Goal: Task Accomplishment & Management: Use online tool/utility

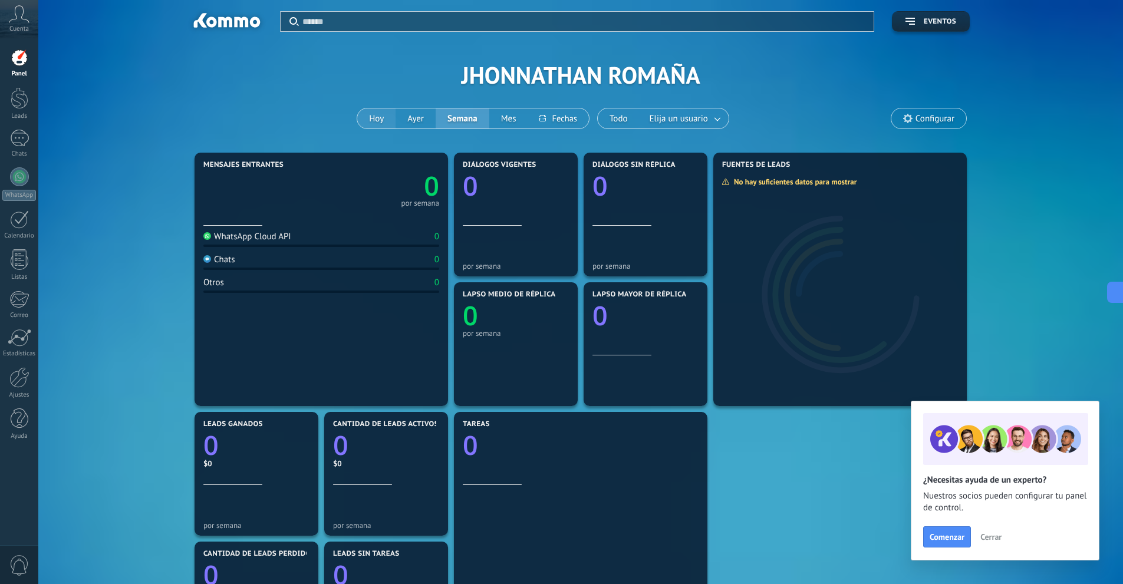
click at [387, 125] on button "Hoy" at bounding box center [376, 118] width 38 height 20
click at [19, 177] on div at bounding box center [19, 176] width 19 height 19
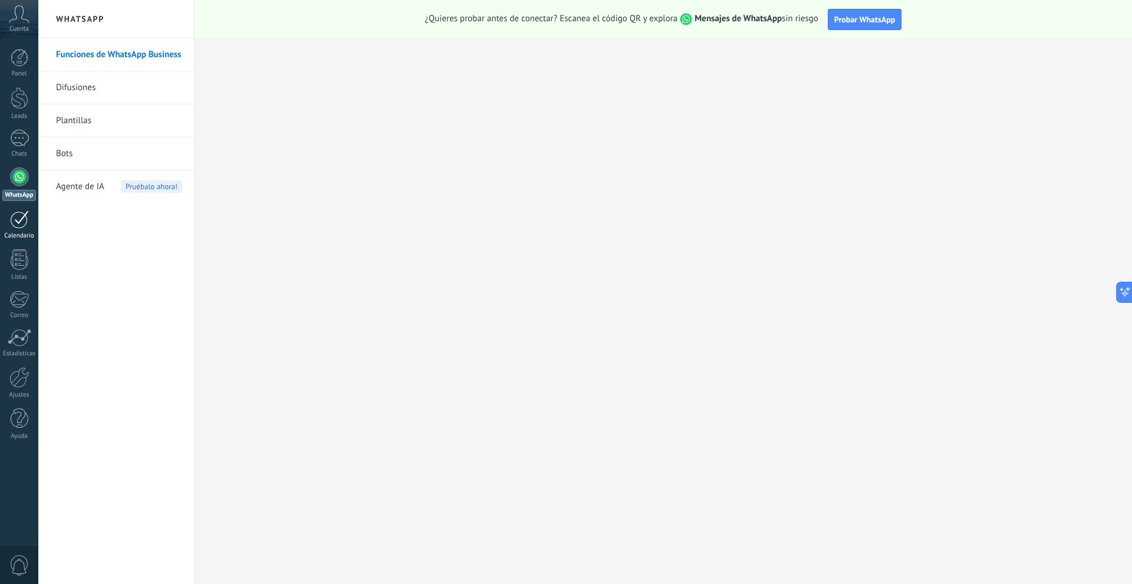
click at [29, 227] on link "Calendario" at bounding box center [19, 224] width 38 height 29
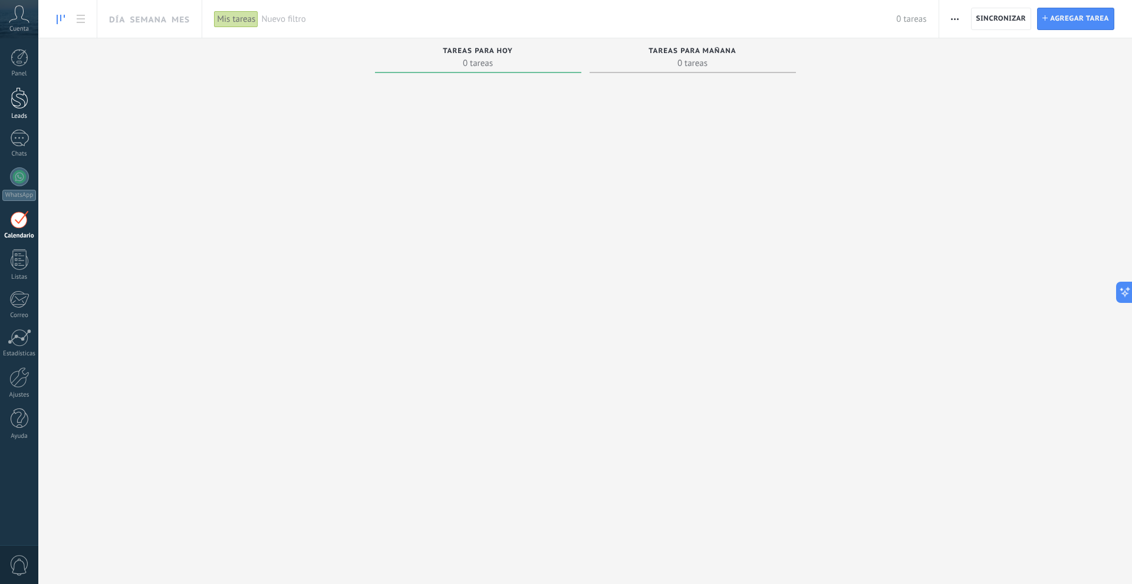
click at [17, 101] on div at bounding box center [20, 98] width 18 height 22
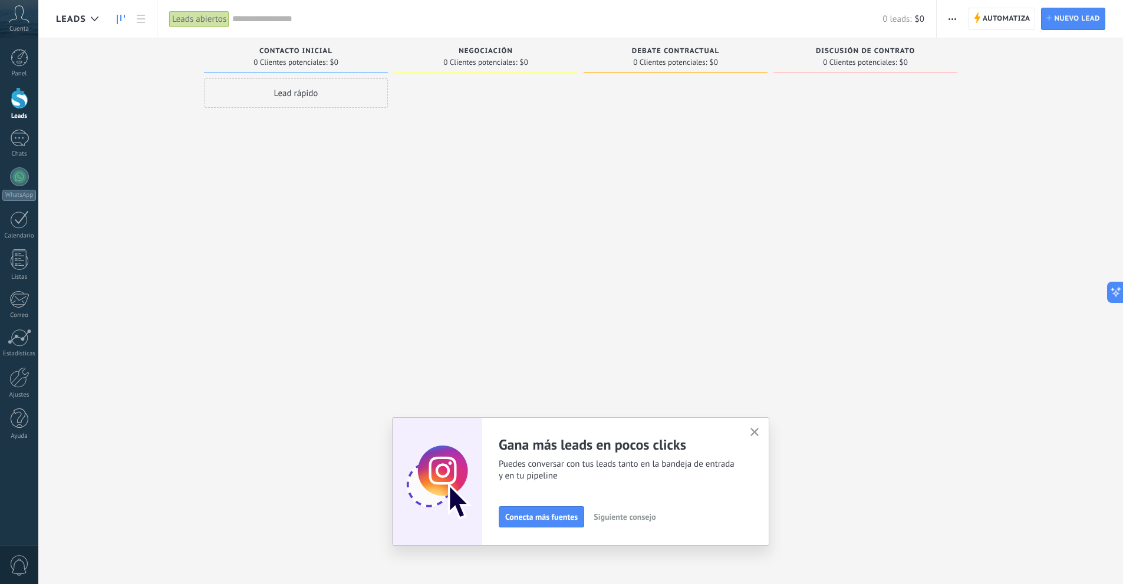
click at [276, 52] on span "Contacto inicial" at bounding box center [295, 51] width 73 height 8
click at [324, 48] on span "Contacto inicial" at bounding box center [295, 51] width 73 height 8
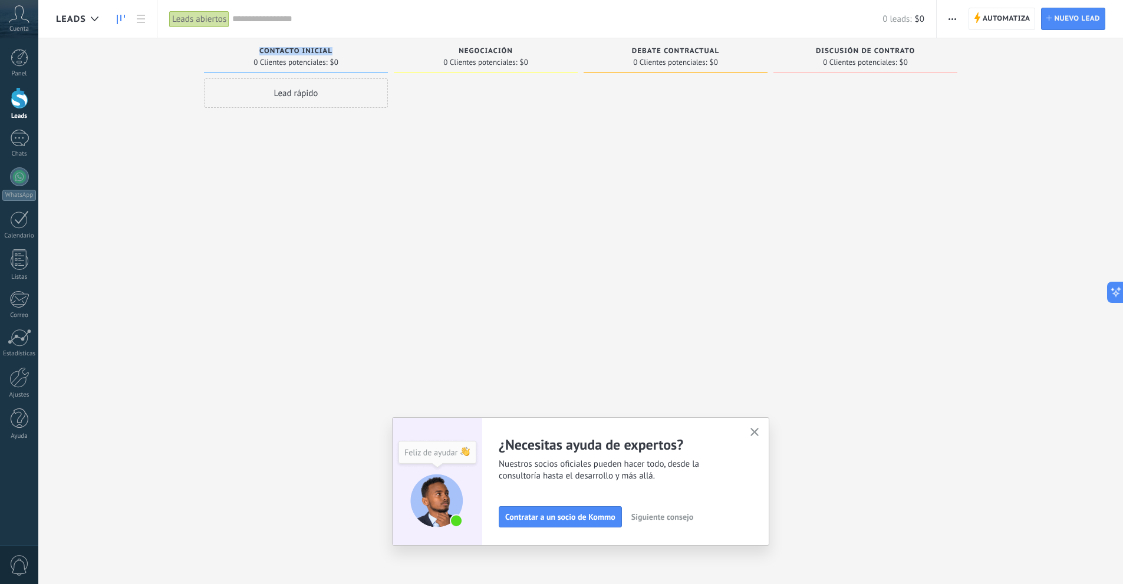
click at [758, 433] on use "button" at bounding box center [754, 432] width 9 height 9
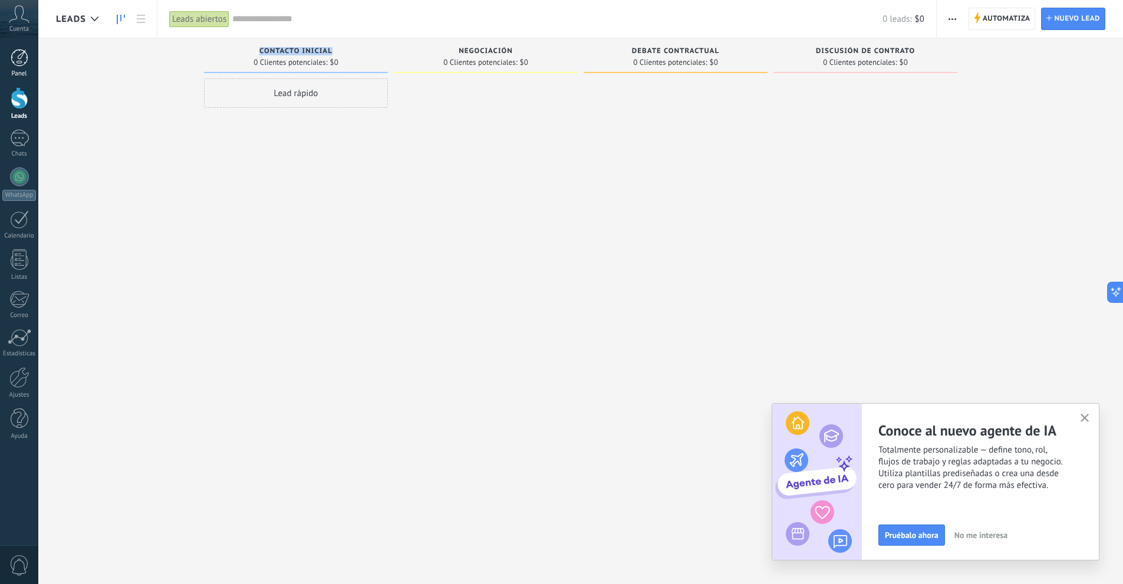
click at [11, 66] on div at bounding box center [20, 58] width 18 height 18
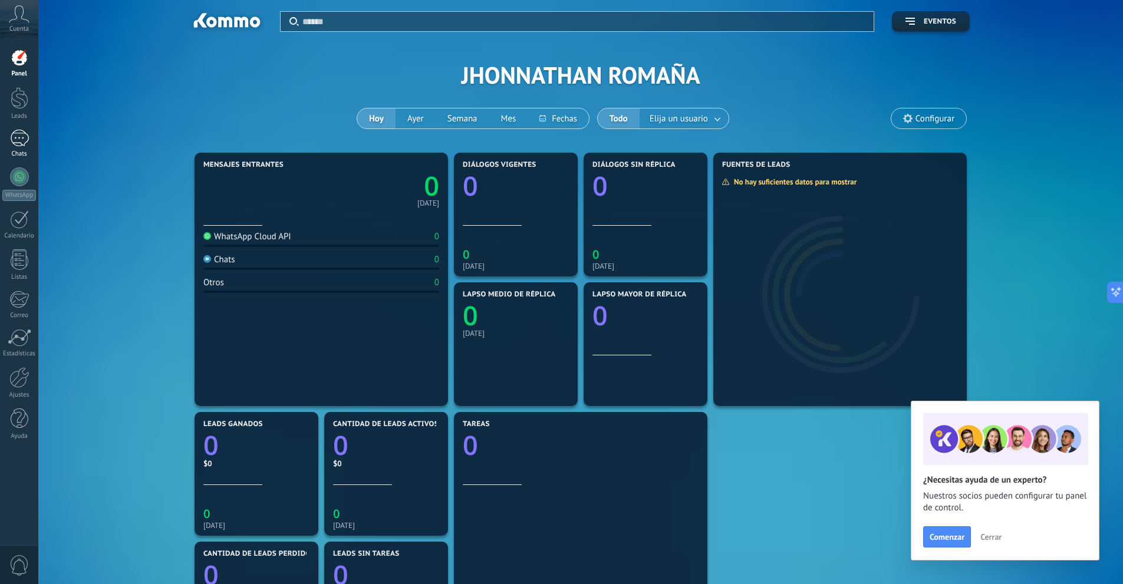
click at [22, 146] on div at bounding box center [19, 138] width 19 height 17
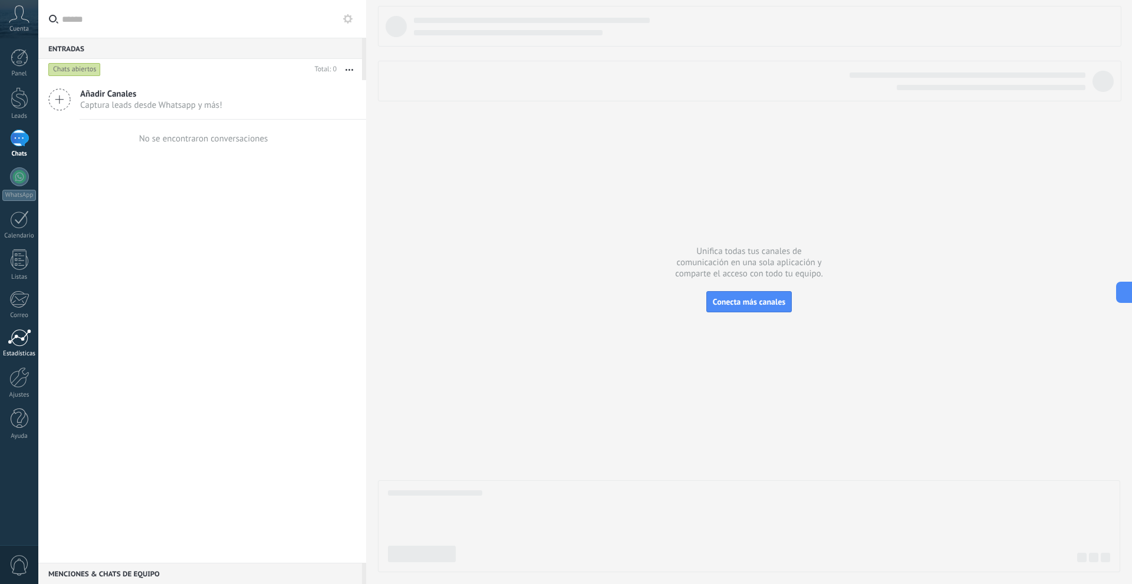
click at [26, 344] on div at bounding box center [20, 338] width 24 height 18
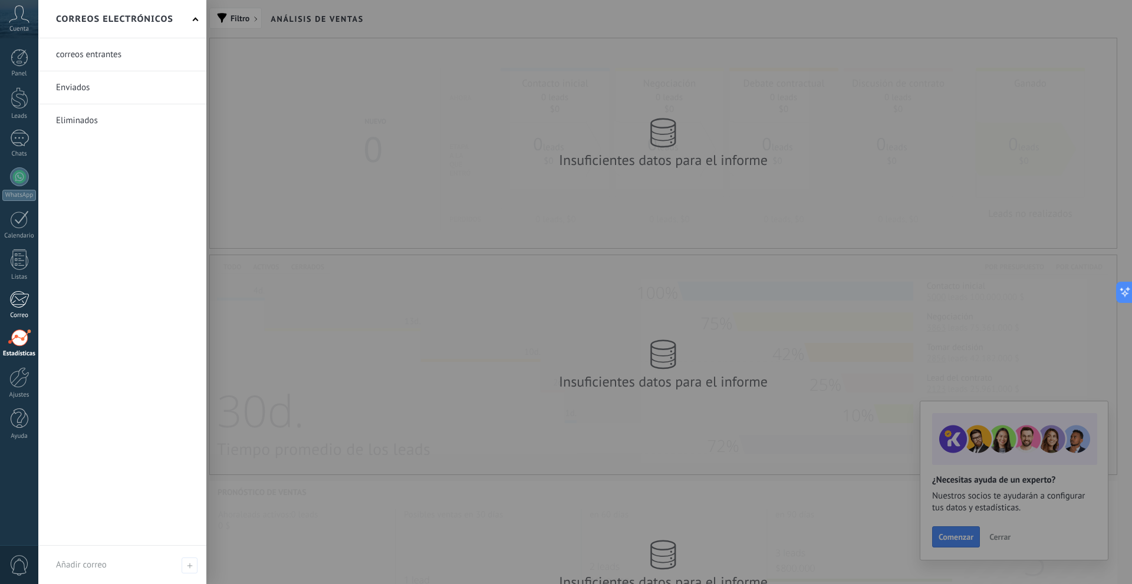
click at [18, 297] on div at bounding box center [18, 300] width 19 height 18
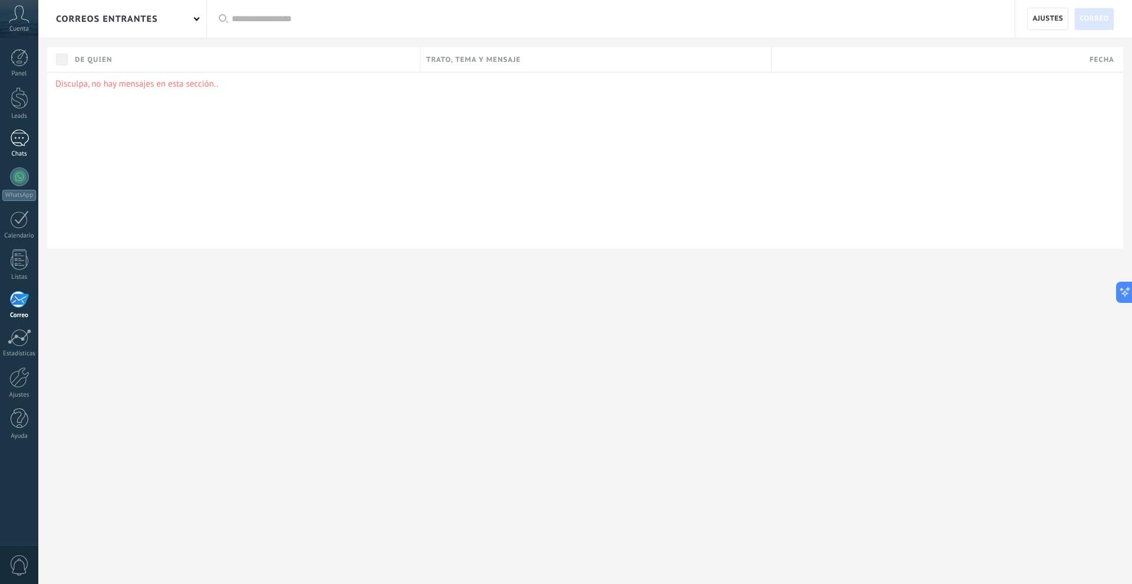
click at [21, 140] on div at bounding box center [19, 138] width 19 height 17
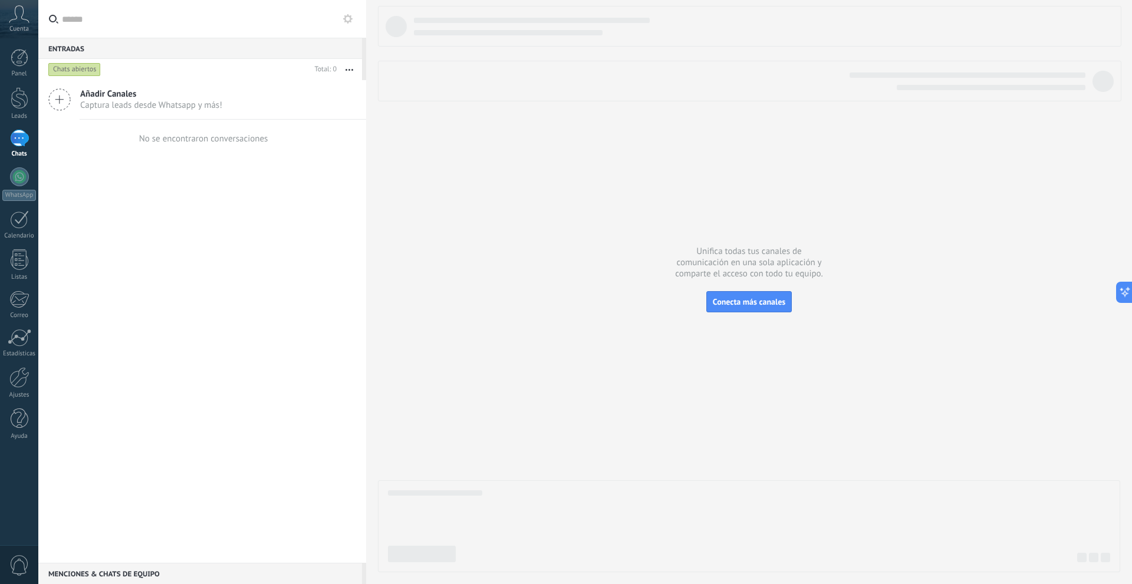
click at [28, 31] on span "Cuenta" at bounding box center [18, 29] width 19 height 8
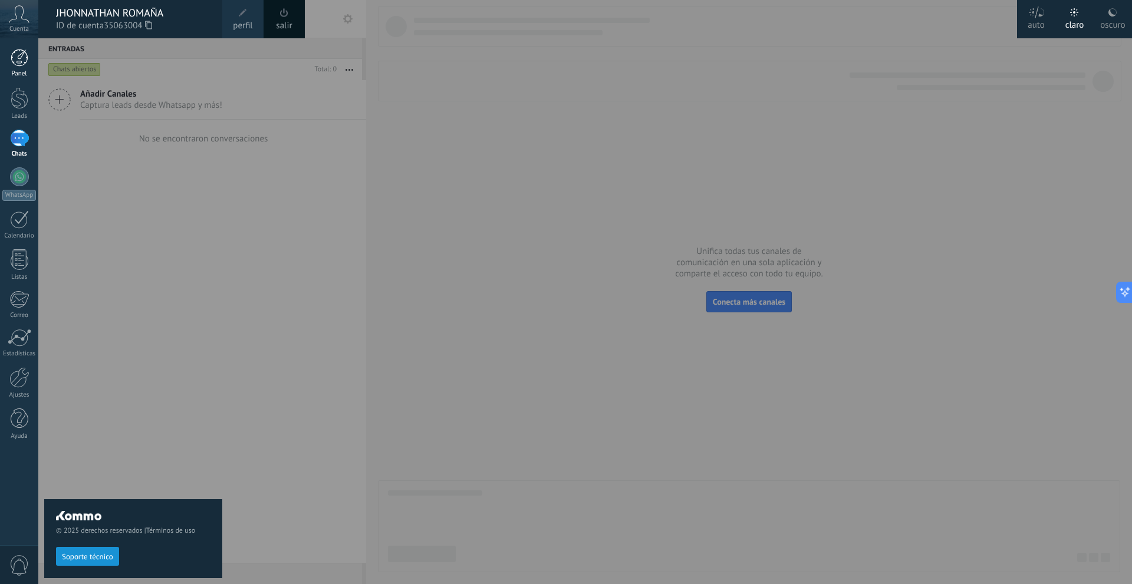
click at [26, 51] on div at bounding box center [20, 58] width 18 height 18
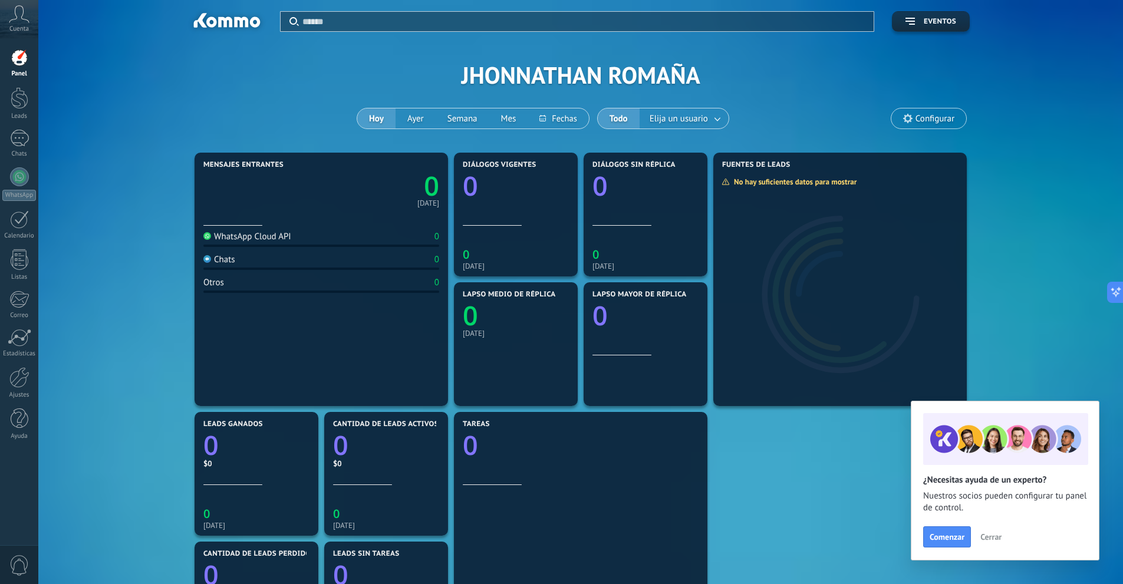
drag, startPoint x: 19, startPoint y: 182, endPoint x: 141, endPoint y: 255, distance: 141.9
click at [20, 182] on div at bounding box center [19, 176] width 19 height 19
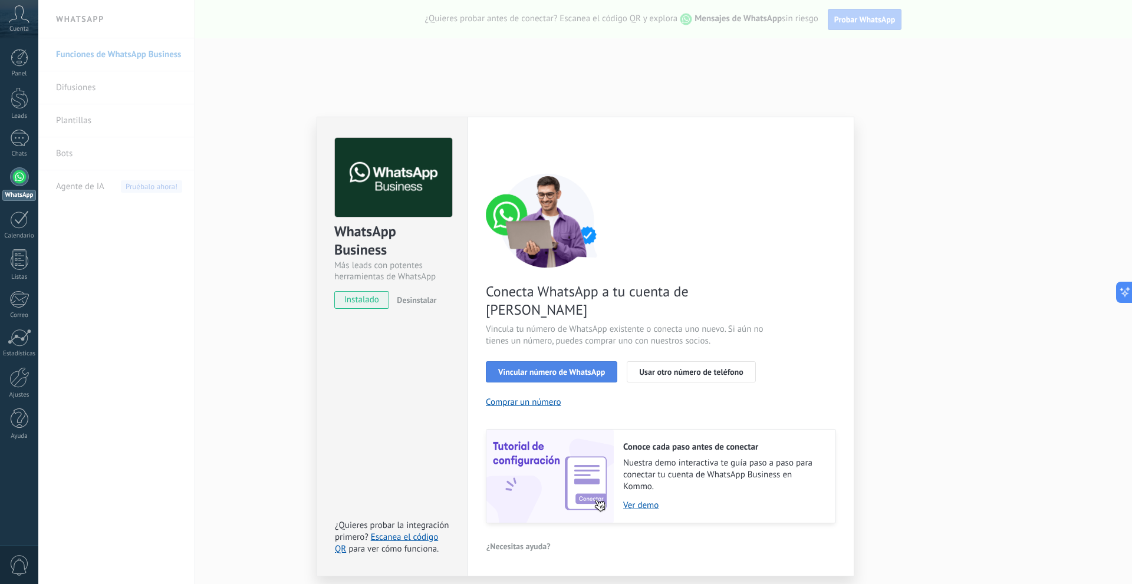
click at [596, 368] on span "Vincular número de WhatsApp" at bounding box center [551, 372] width 107 height 8
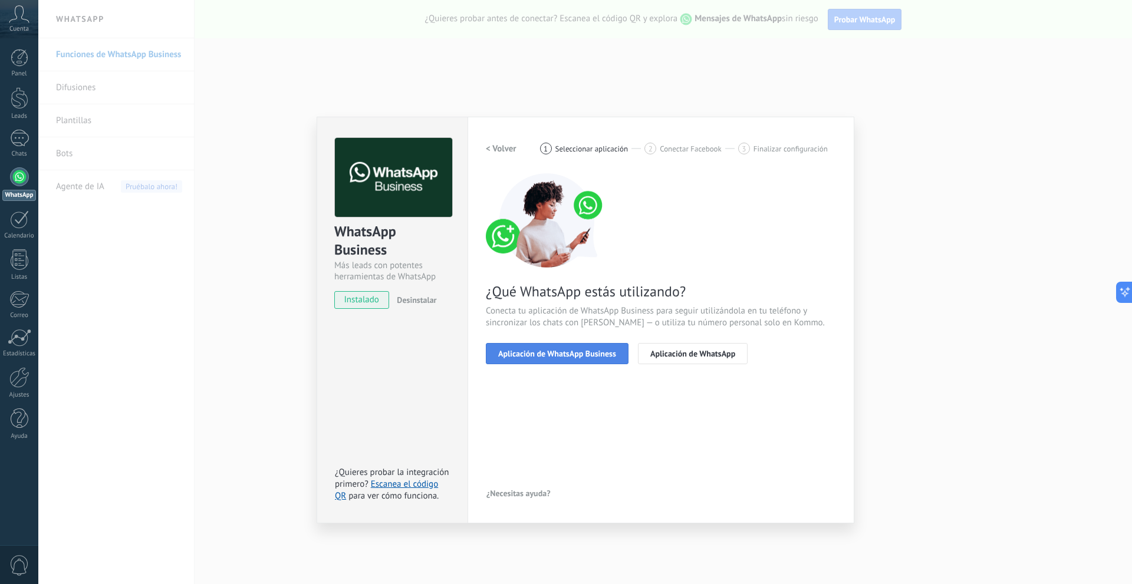
click at [593, 349] on span "Aplicación de WhatsApp Business" at bounding box center [557, 353] width 118 height 8
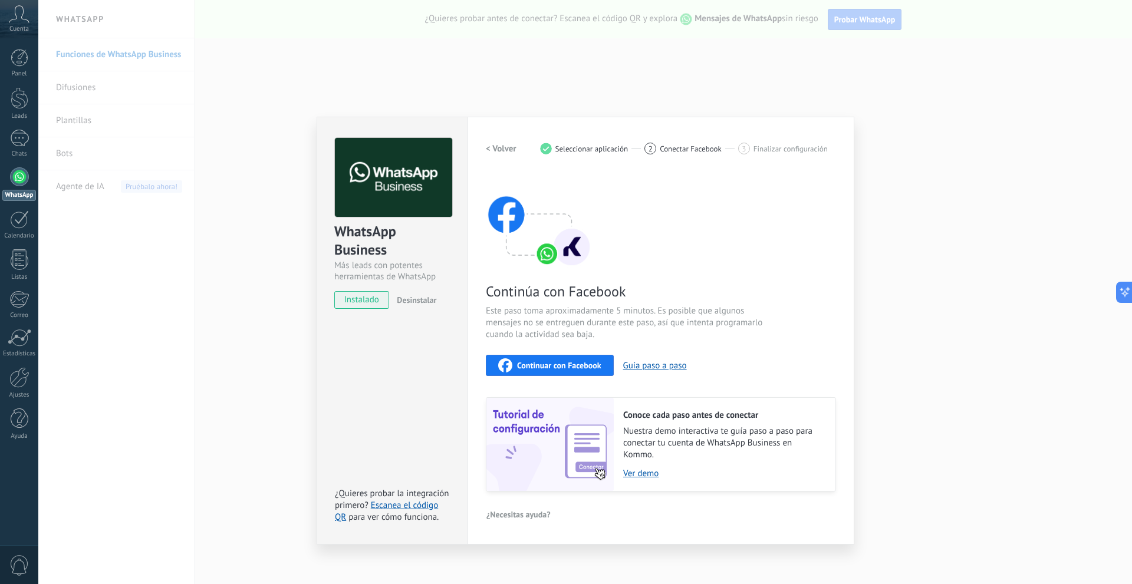
click at [296, 199] on div "WhatsApp Business Más leads con potentes herramientas de WhatsApp instalado Des…" at bounding box center [584, 292] width 1093 height 584
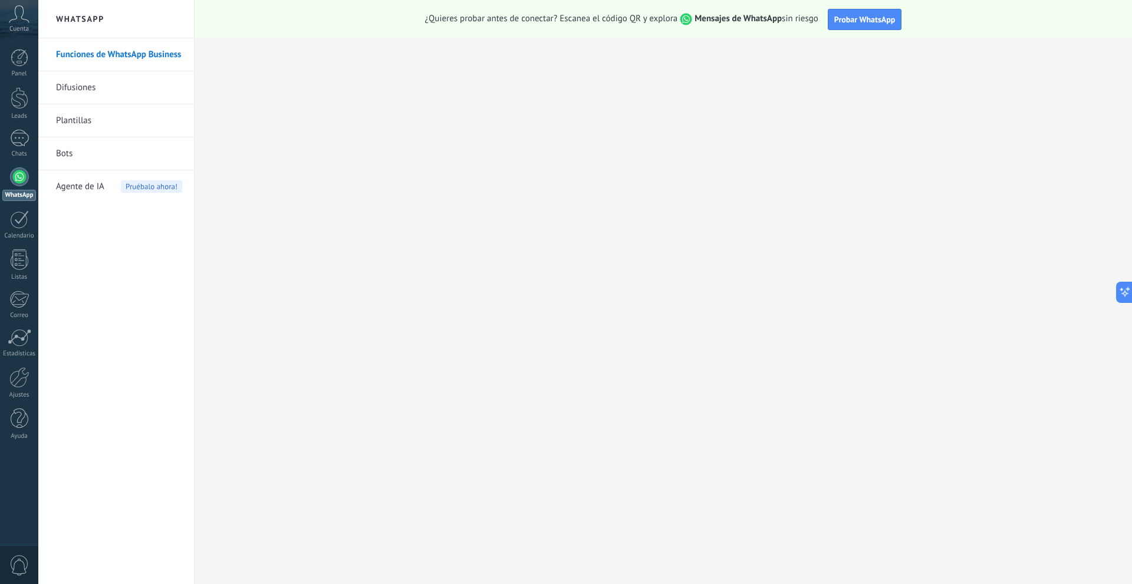
click at [845, 8] on div "¿Quieres probar antes de conectar? Escanea el código QR y explora Mensajes de W…" at bounding box center [662, 19] width 937 height 38
click at [846, 19] on span "Probar WhatsApp" at bounding box center [864, 19] width 61 height 11
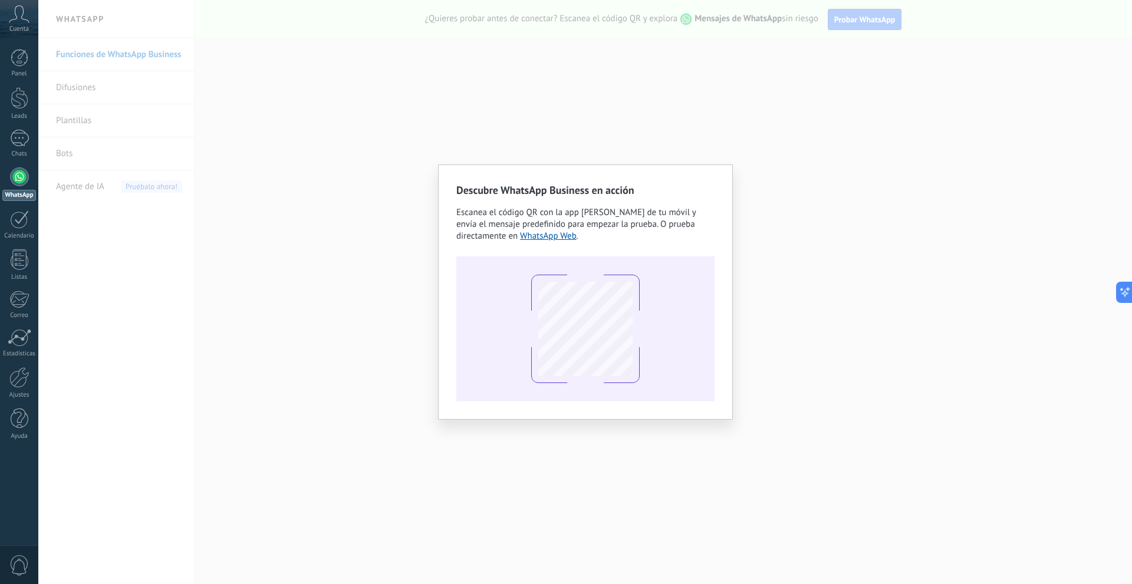
click at [887, 218] on div "Descubre WhatsApp Business en acción Escanea el código QR con la app de cámara …" at bounding box center [584, 292] width 1093 height 584
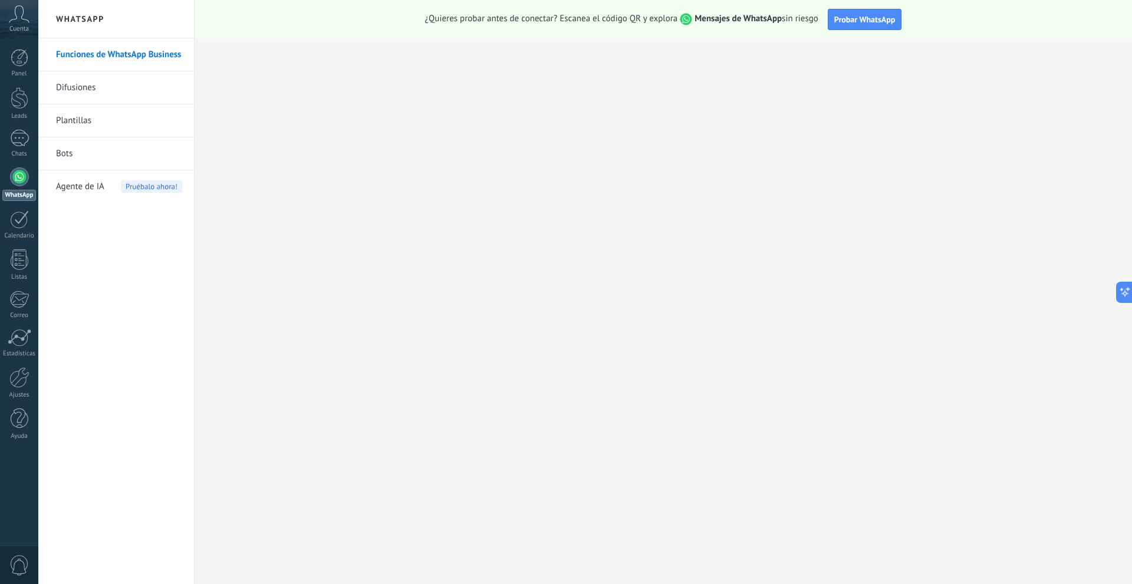
click at [130, 116] on link "Plantillas" at bounding box center [119, 120] width 126 height 33
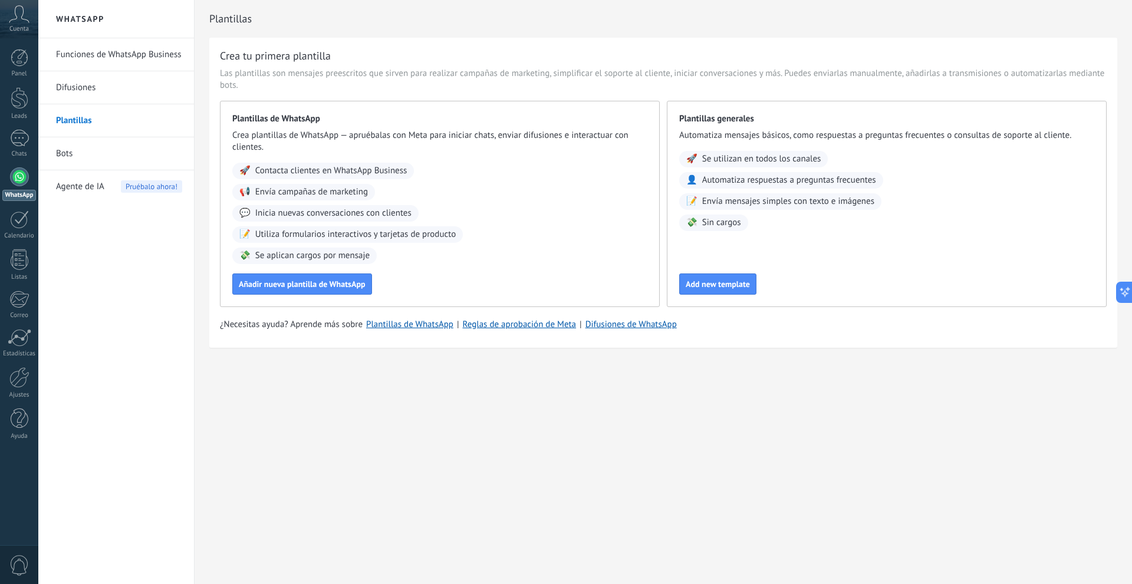
click at [70, 154] on link "Bots" at bounding box center [119, 153] width 126 height 33
